Goal: Information Seeking & Learning: Learn about a topic

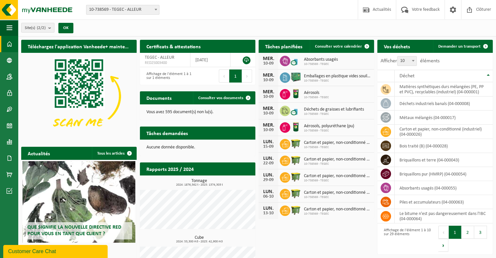
click at [310, 144] on span "Carton et papier, non-conditionné (industriel)" at bounding box center [337, 142] width 67 height 5
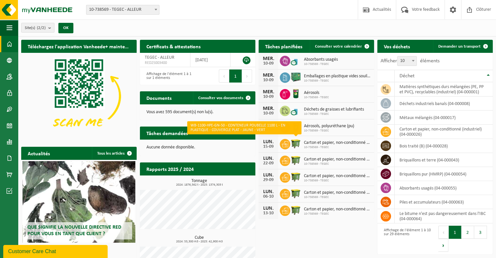
click at [295, 146] on img at bounding box center [295, 143] width 11 height 11
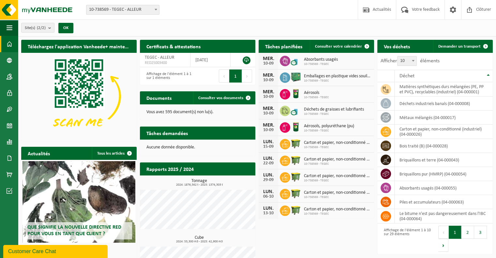
click at [295, 146] on img at bounding box center [295, 143] width 11 height 11
click at [282, 144] on icon at bounding box center [285, 144] width 7 height 7
click at [338, 144] on span "Carton et papier, non-conditionné (industriel)" at bounding box center [337, 142] width 67 height 5
click at [309, 144] on span "Carton et papier, non-conditionné (industriel)" at bounding box center [337, 142] width 67 height 5
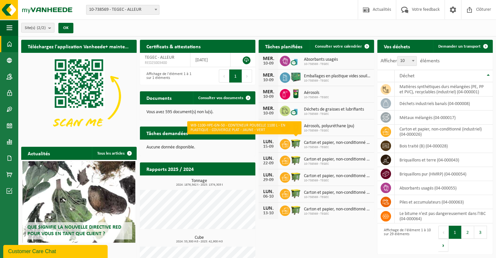
click at [298, 141] on img at bounding box center [295, 143] width 11 height 11
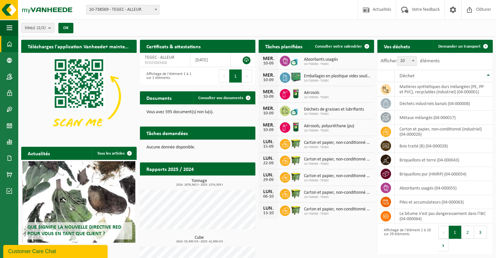
click at [298, 141] on img at bounding box center [295, 143] width 11 height 11
click at [319, 144] on span "Carton et papier, non-conditionné (industriel)" at bounding box center [337, 142] width 67 height 5
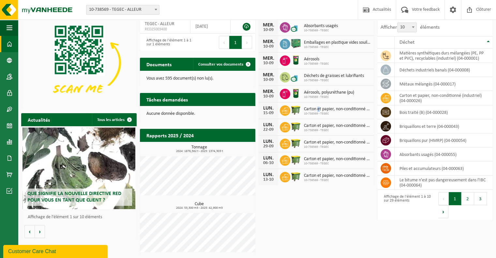
scroll to position [34, 0]
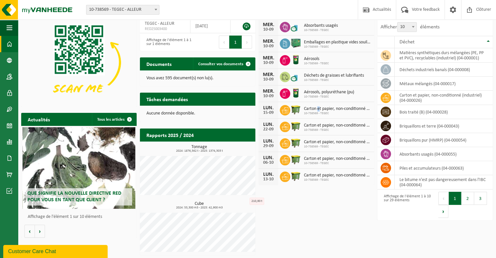
click at [120, 96] on img at bounding box center [78, 62] width 115 height 87
click at [77, 196] on span "Que signifie la nouvelle directive RED pour vous en tant que client ?" at bounding box center [74, 196] width 94 height 11
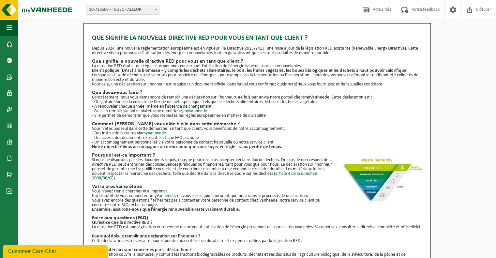
click at [322, 101] on p "- Obligatoire lors de la collecte de flux de déchets spécifiques tels que les d…" at bounding box center [257, 102] width 330 height 5
click at [141, 91] on h2 "Que devez-vous faire ?" at bounding box center [257, 92] width 330 height 5
